Goal: Task Accomplishment & Management: Use online tool/utility

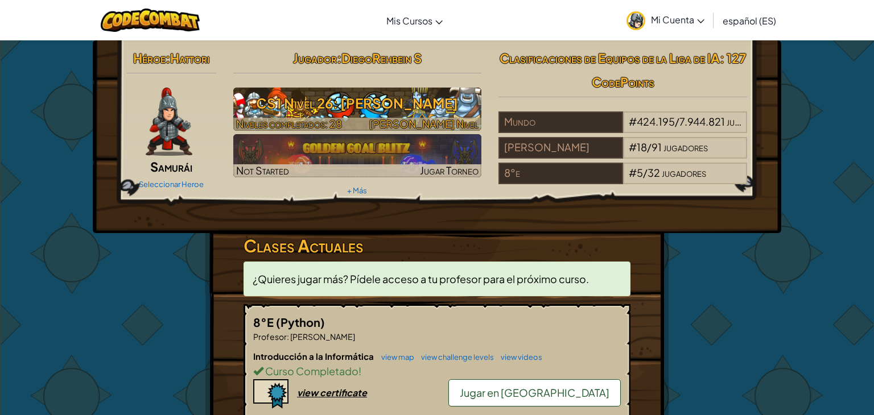
click at [298, 97] on h3 "CS1 Nivel 26: [PERSON_NAME]" at bounding box center [357, 103] width 249 height 26
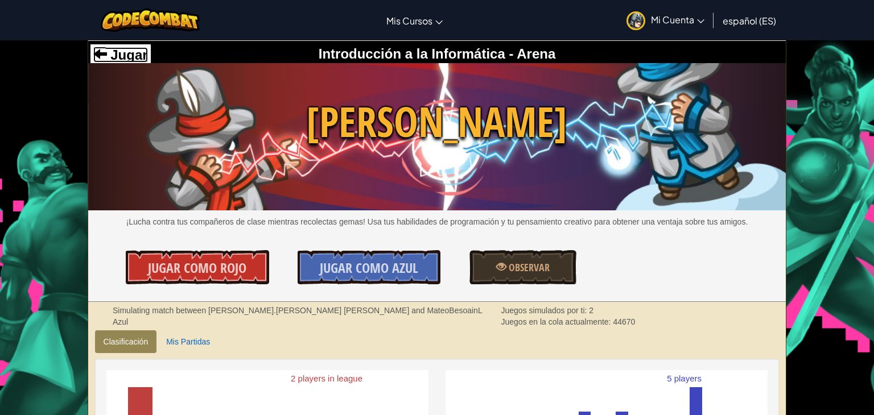
click at [120, 59] on span "Jugar" at bounding box center [127, 54] width 41 height 15
select select "es-ES"
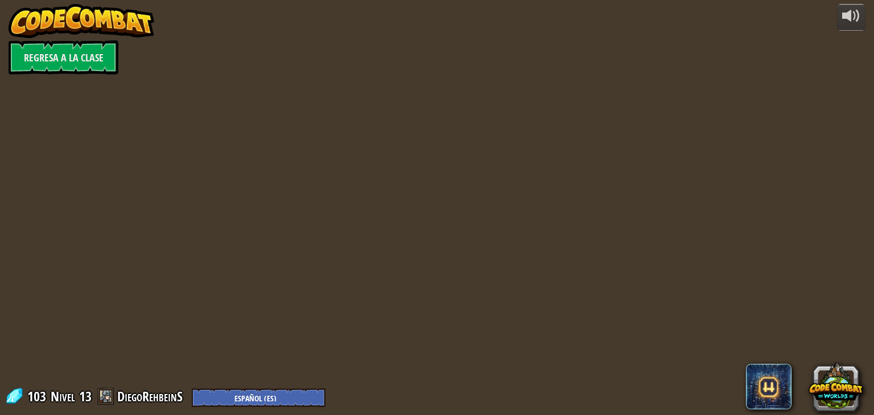
select select "es-ES"
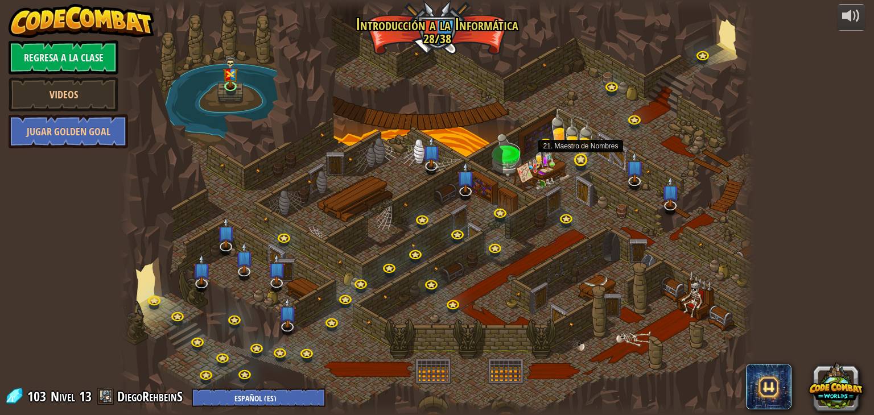
select select "es-ES"
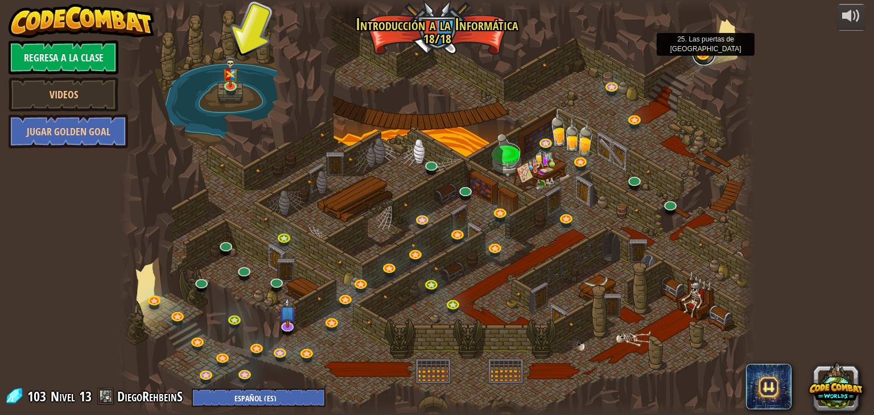
click at [700, 53] on link at bounding box center [704, 54] width 23 height 23
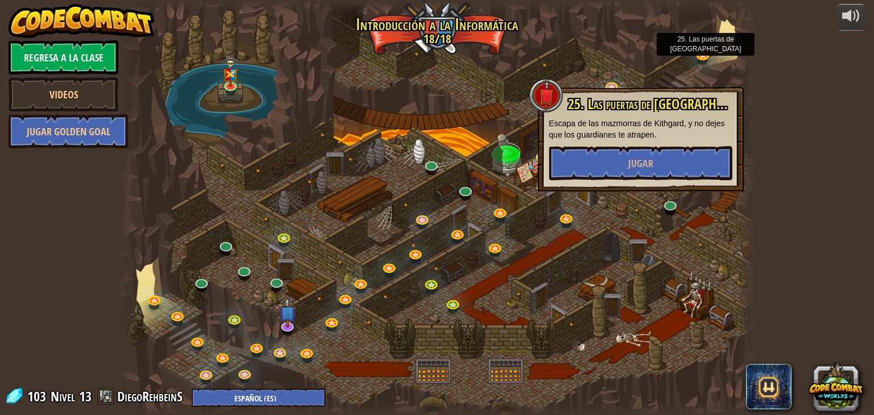
click at [590, 196] on div at bounding box center [438, 207] width 636 height 415
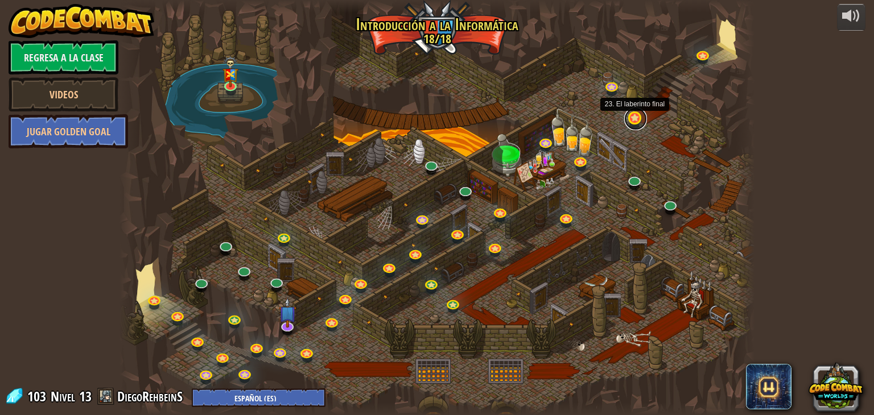
click at [636, 123] on link at bounding box center [635, 119] width 23 height 23
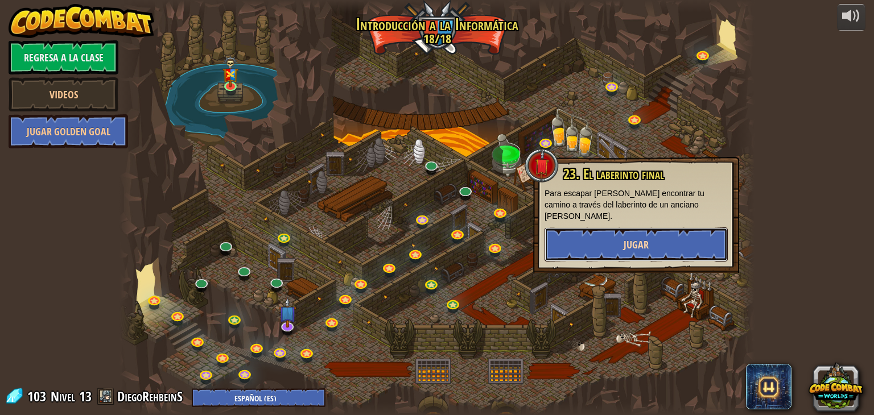
click at [617, 240] on button "Jugar" at bounding box center [636, 245] width 183 height 34
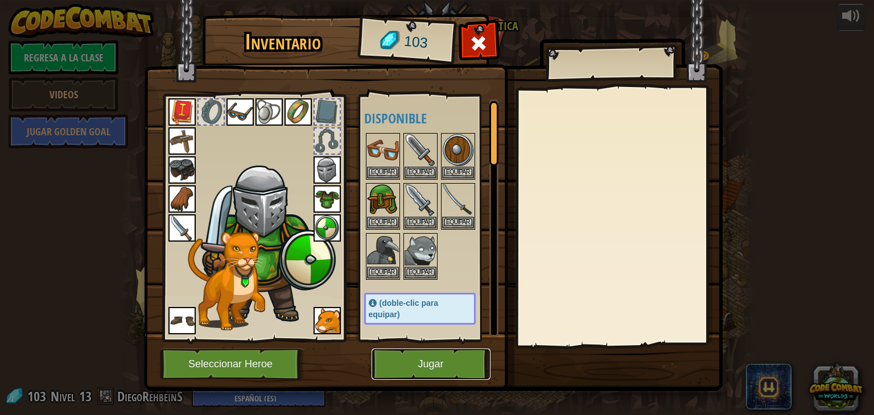
click at [447, 365] on button "Jugar" at bounding box center [431, 364] width 119 height 31
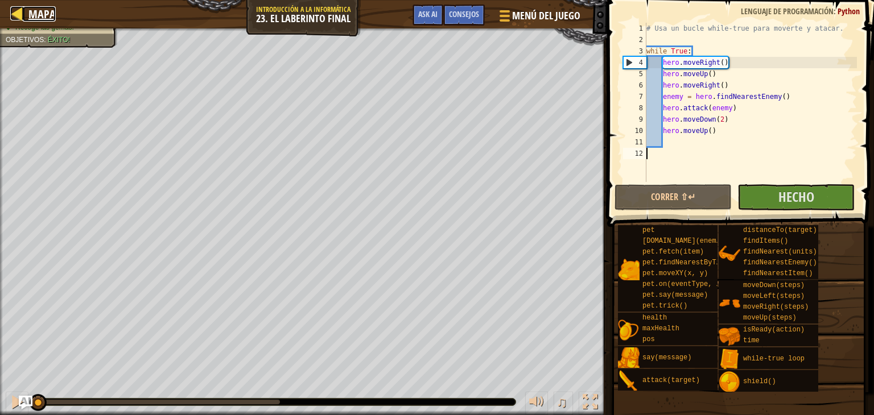
click at [43, 14] on span "Mapa" at bounding box center [41, 13] width 27 height 15
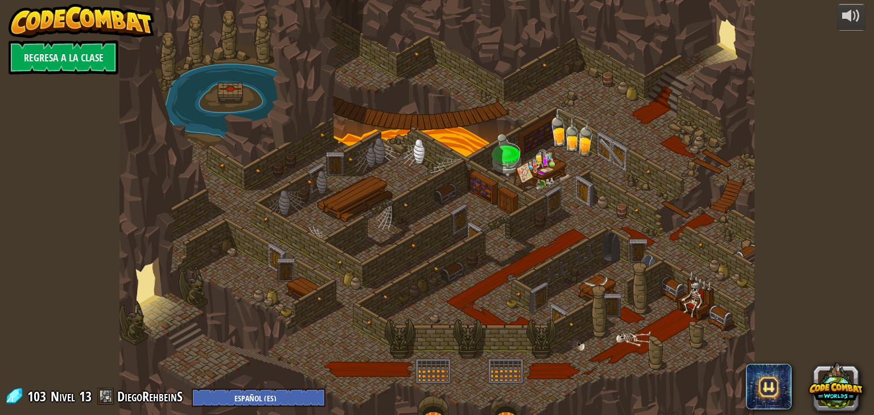
select select "es-ES"
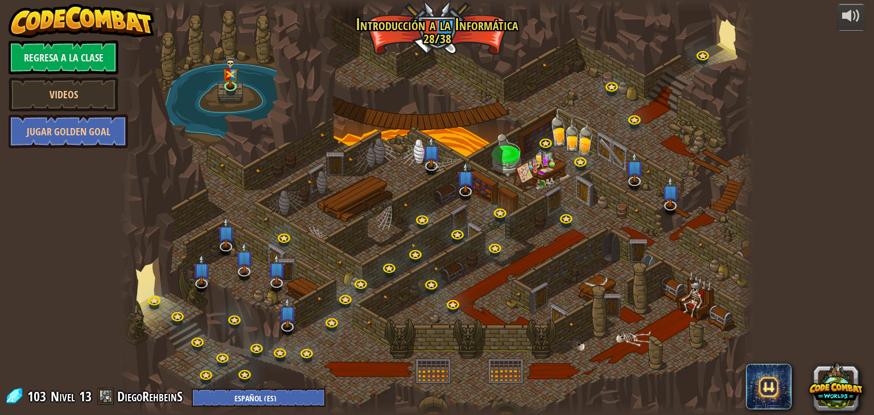
select select "es-ES"
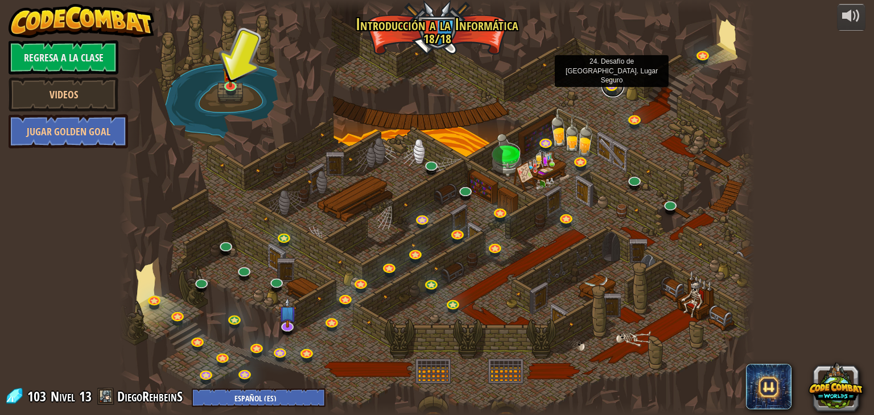
click at [608, 91] on link at bounding box center [613, 86] width 23 height 23
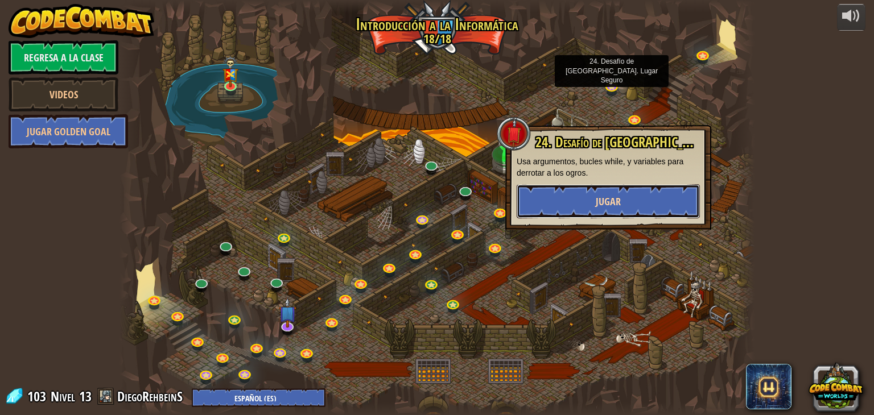
click at [681, 194] on button "Jugar" at bounding box center [608, 201] width 183 height 34
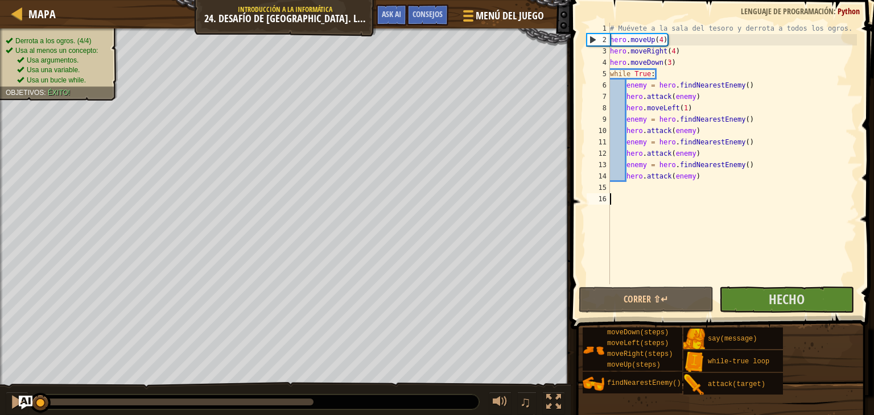
type textarea "o"
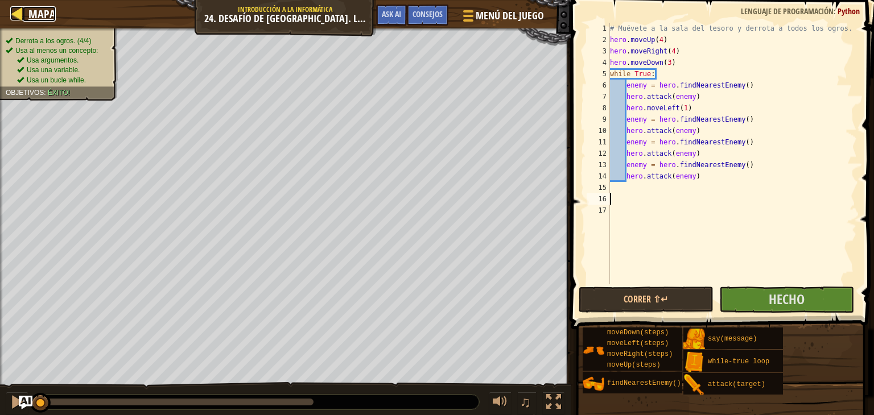
click at [15, 8] on div at bounding box center [17, 13] width 14 height 14
select select "es-ES"
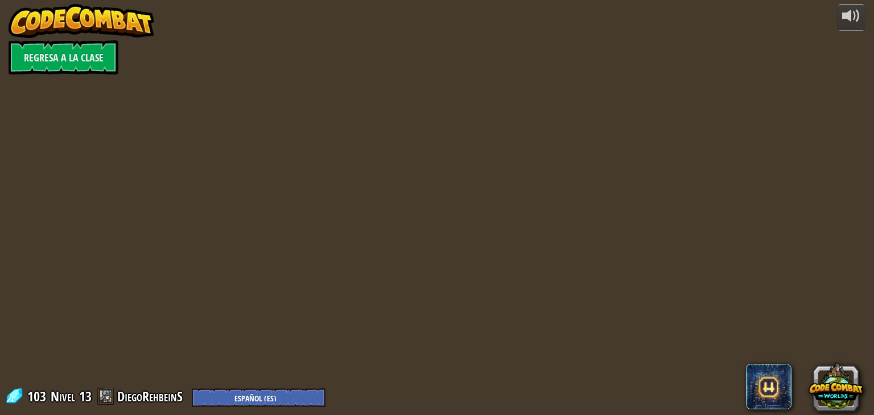
select select "es-ES"
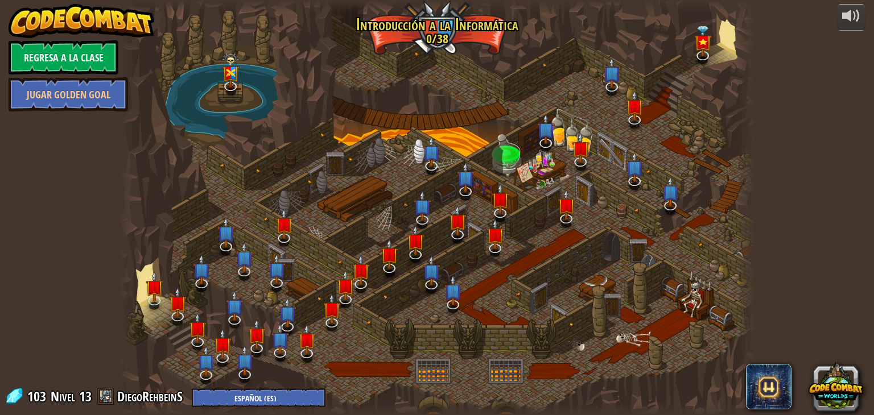
select select "es-ES"
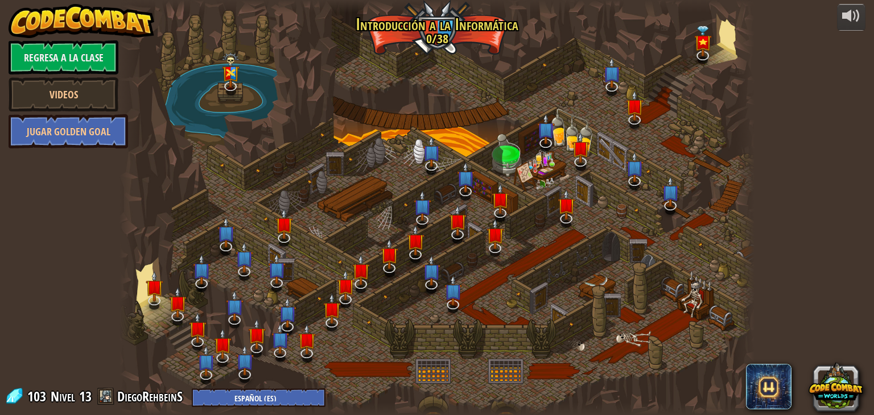
select select "es-ES"
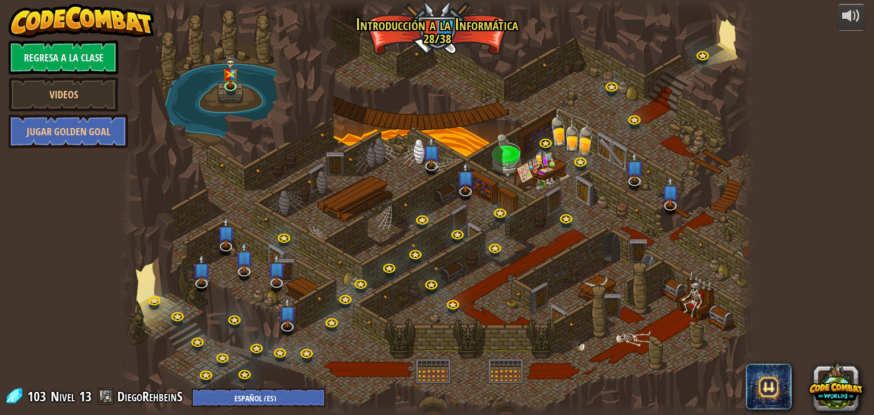
select select "es-ES"
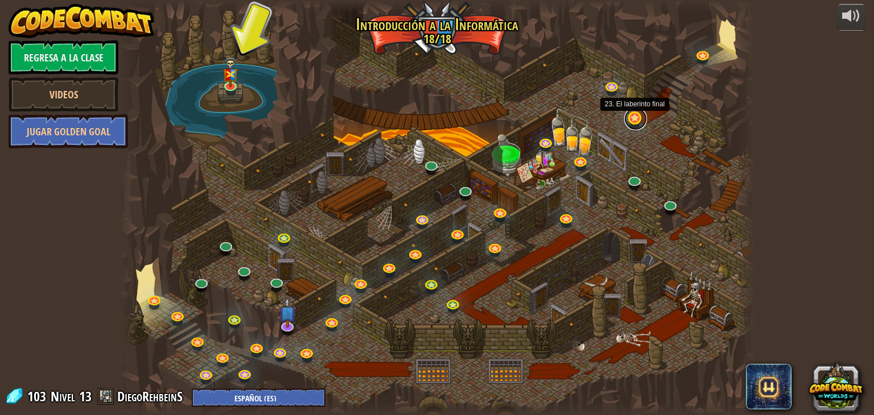
click at [631, 122] on link at bounding box center [635, 119] width 23 height 23
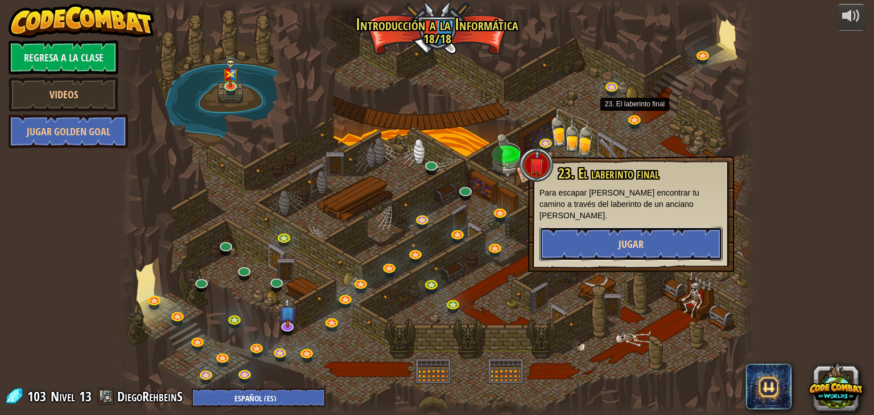
click at [634, 237] on span "Jugar" at bounding box center [631, 244] width 25 height 14
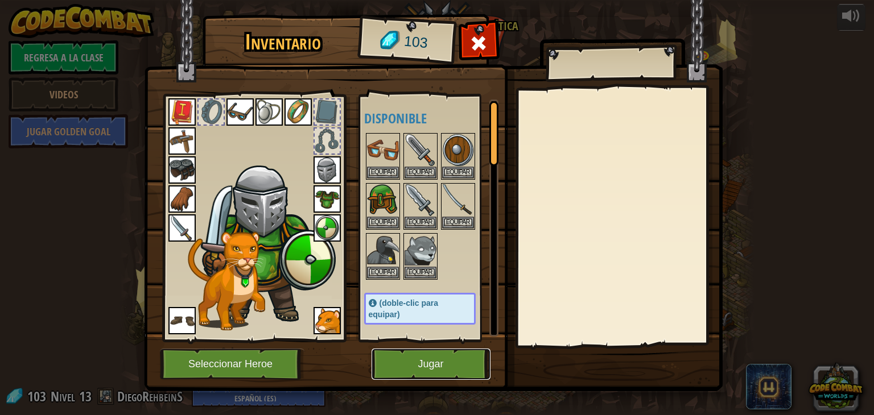
click at [465, 374] on button "Jugar" at bounding box center [431, 364] width 119 height 31
